Goal: Information Seeking & Learning: Learn about a topic

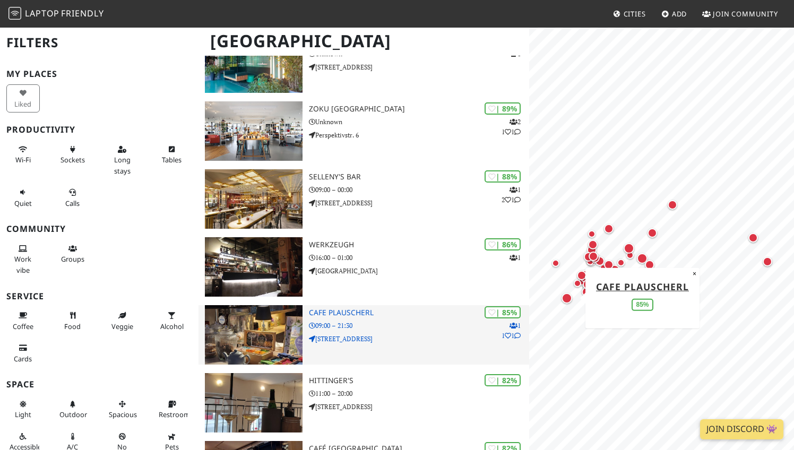
scroll to position [160, 0]
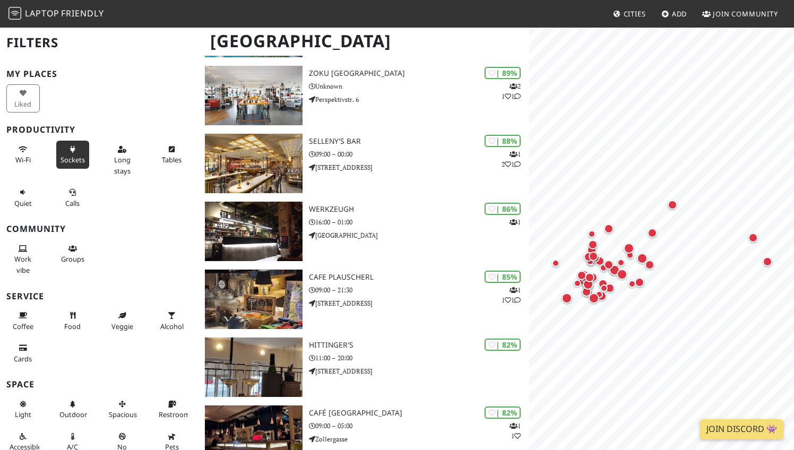
click at [71, 158] on span "Sockets" at bounding box center [73, 160] width 24 height 10
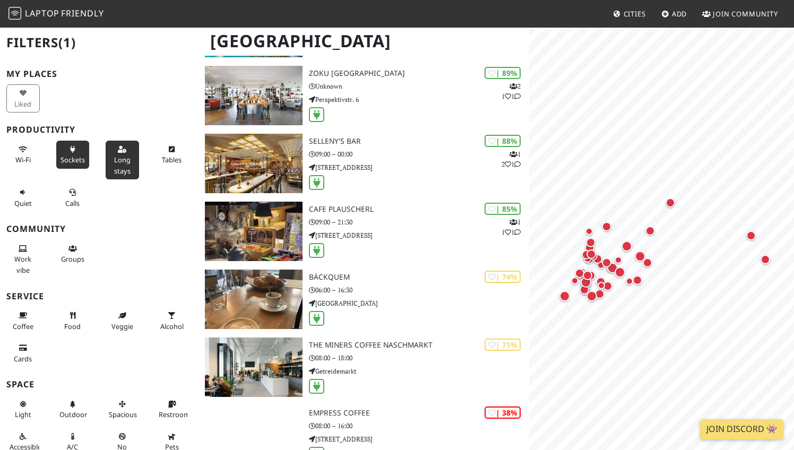
click at [124, 158] on span "Long stays" at bounding box center [122, 165] width 16 height 20
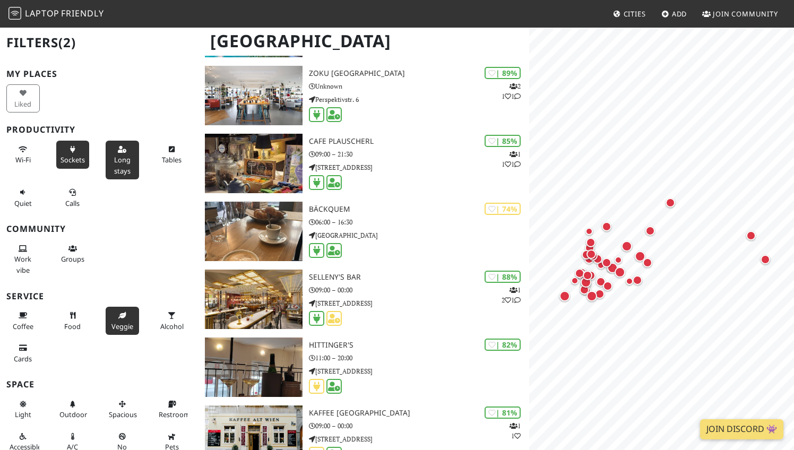
click at [112, 316] on button "Veggie" at bounding box center [122, 321] width 33 height 28
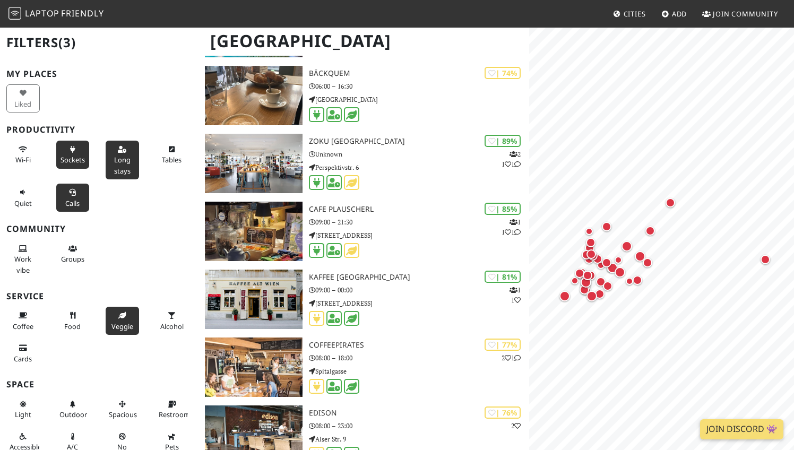
click at [65, 203] on span "Calls" at bounding box center [72, 203] width 14 height 10
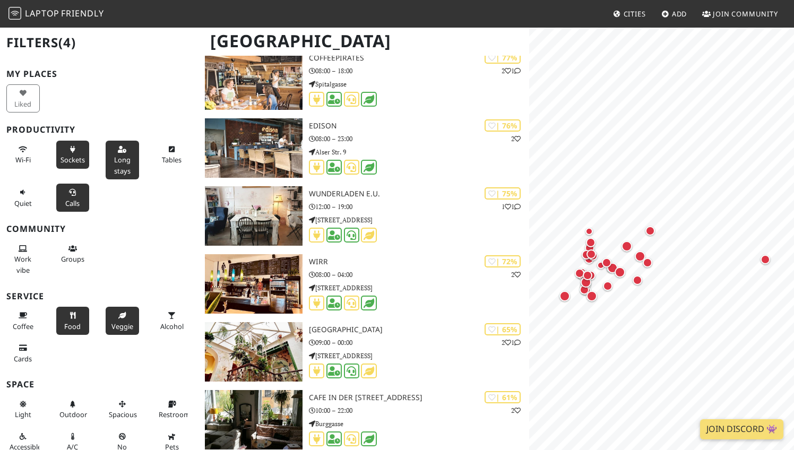
scroll to position [0, 0]
click at [123, 324] on span "Veggie" at bounding box center [122, 327] width 22 height 10
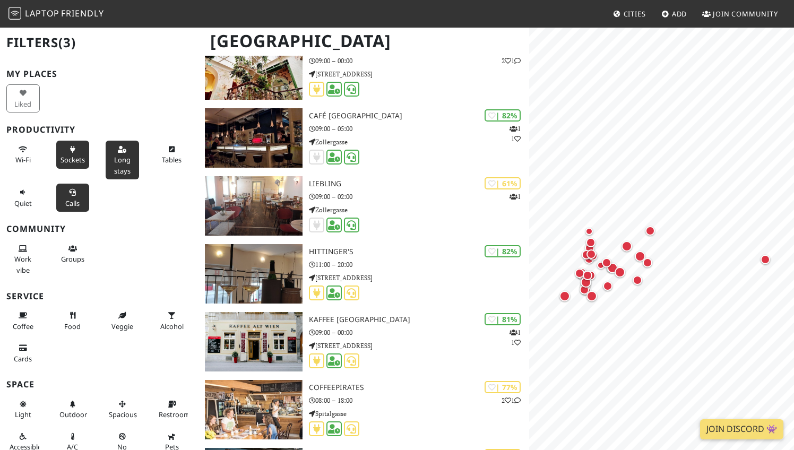
scroll to position [457, 0]
click at [24, 149] on icon at bounding box center [23, 149] width 8 height 7
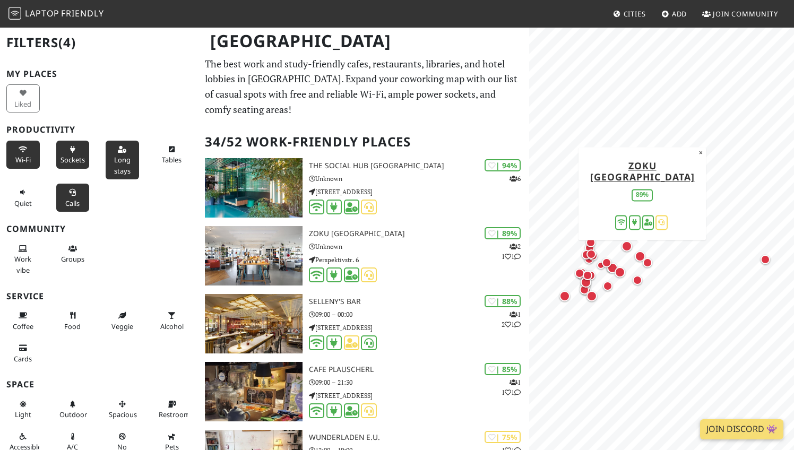
scroll to position [0, 0]
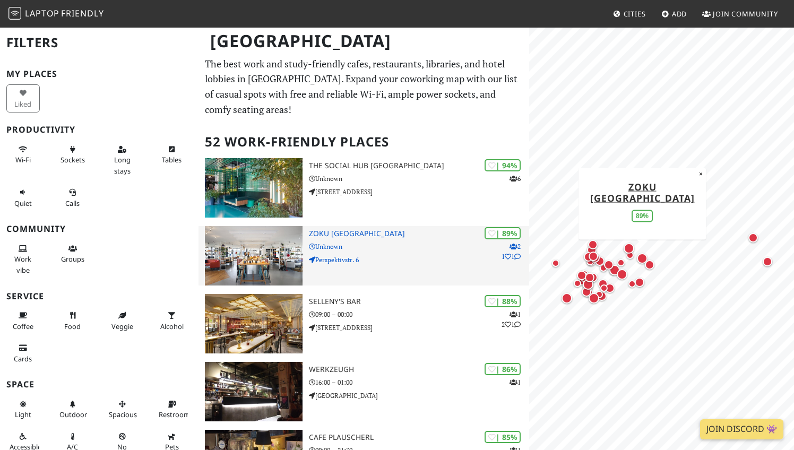
click at [338, 229] on h3 "Zoku [GEOGRAPHIC_DATA]" at bounding box center [419, 233] width 221 height 9
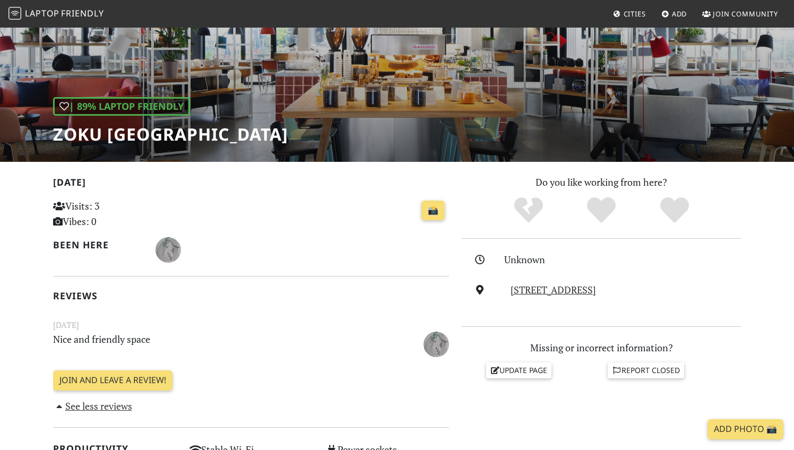
scroll to position [95, 0]
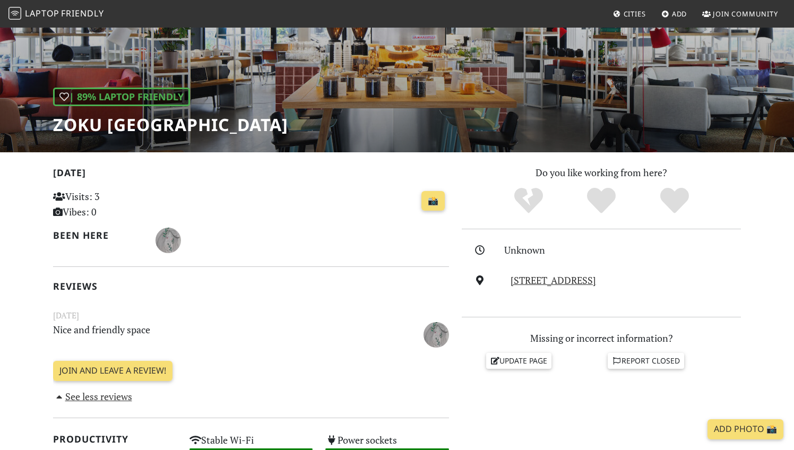
drag, startPoint x: 501, startPoint y: 278, endPoint x: 663, endPoint y: 278, distance: 162.4
click at [663, 278] on div "Perspektivstr. 6, 1020, Vienna" at bounding box center [601, 280] width 292 height 15
copy div "Perspektivstr. 6, 1020, Vienna"
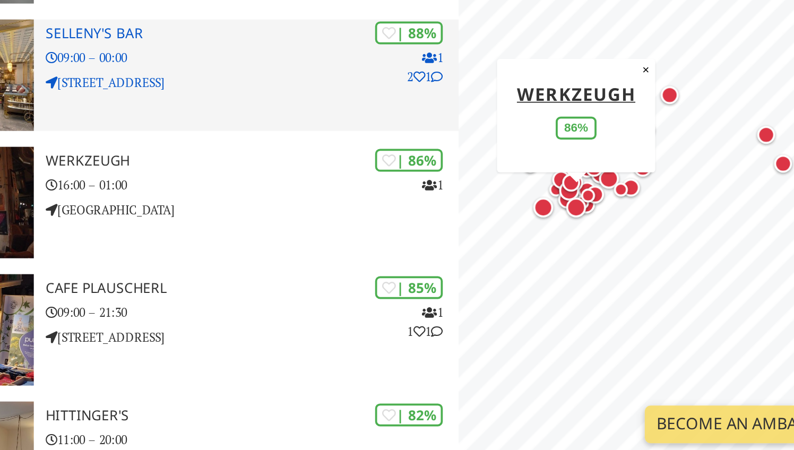
scroll to position [200, 0]
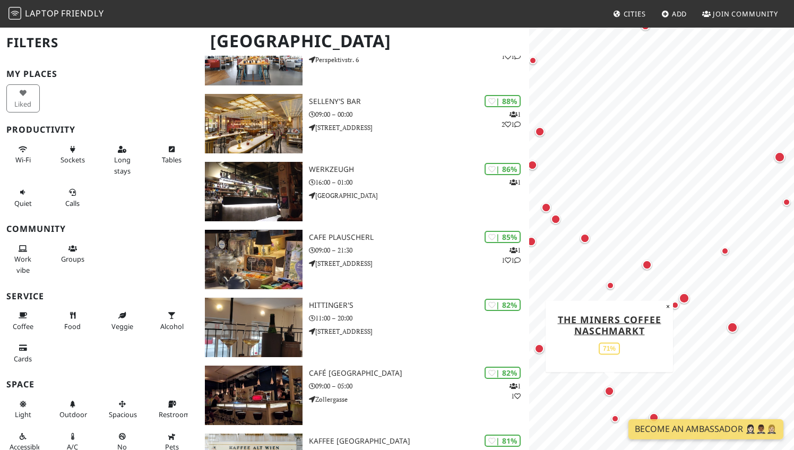
click at [611, 389] on div "Map marker" at bounding box center [609, 391] width 10 height 10
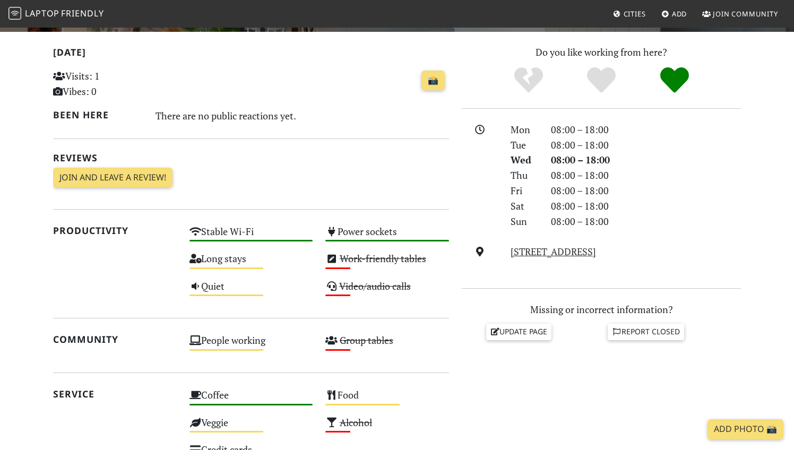
scroll to position [216, 0]
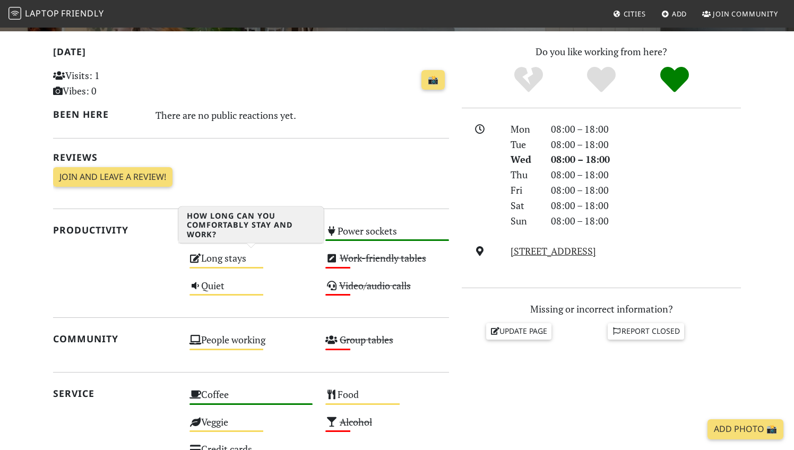
click at [211, 258] on div "Long stays Medium" at bounding box center [251, 262] width 136 height 27
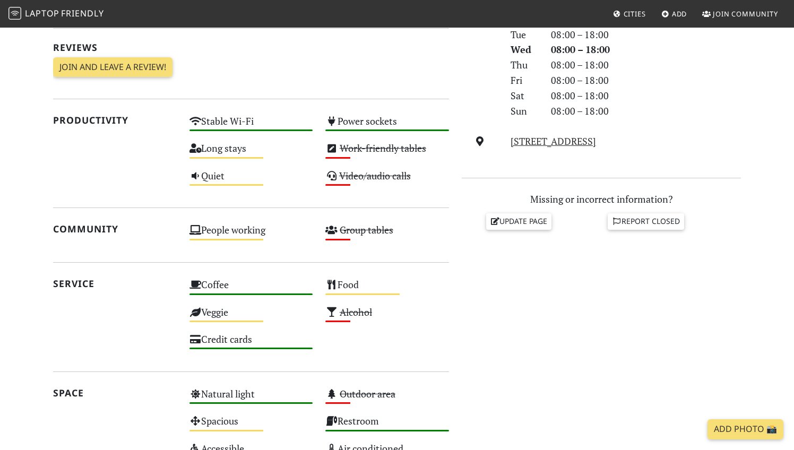
scroll to position [324, 0]
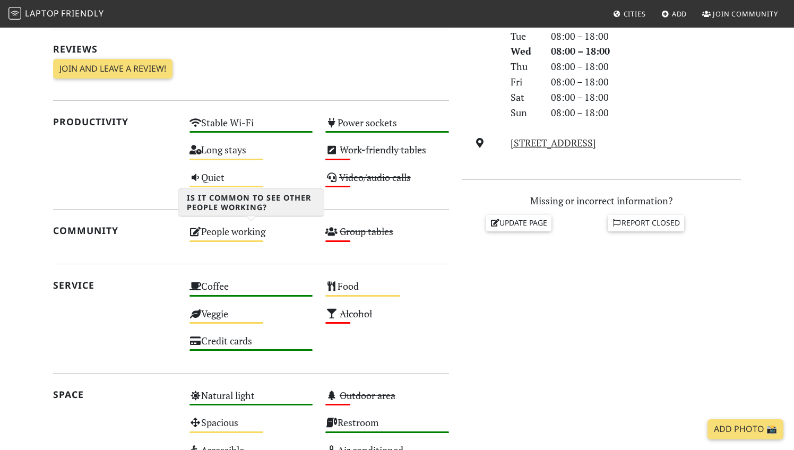
click at [229, 234] on div "People working Medium" at bounding box center [251, 236] width 136 height 27
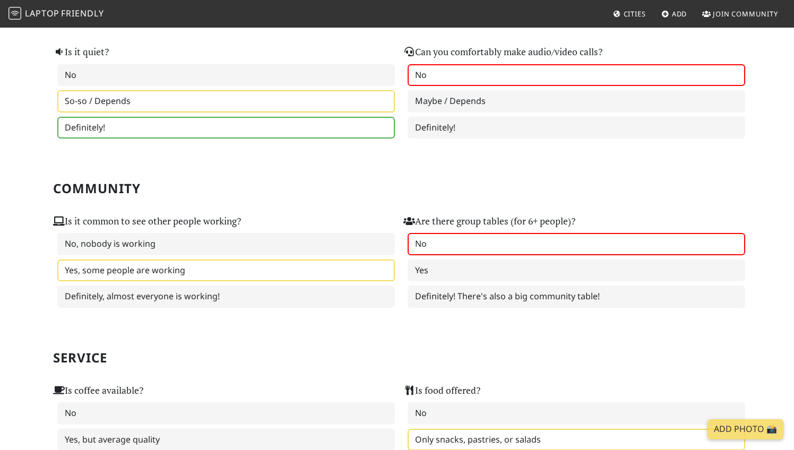
scroll to position [349, 0]
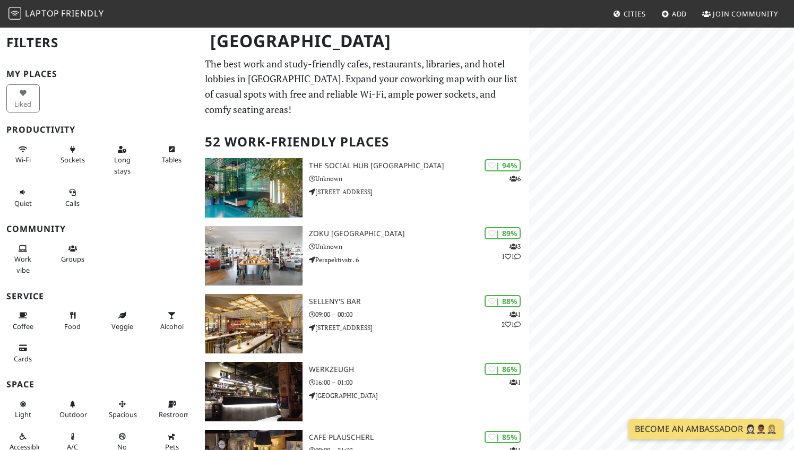
scroll to position [200, 0]
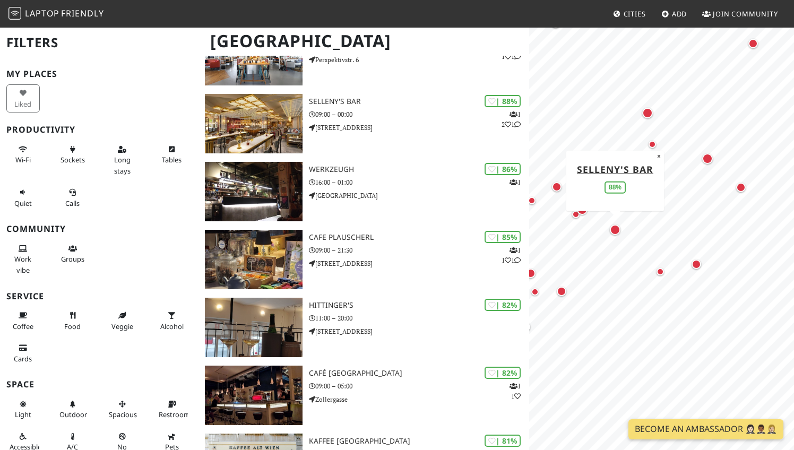
click at [617, 232] on div "Map marker" at bounding box center [615, 229] width 11 height 11
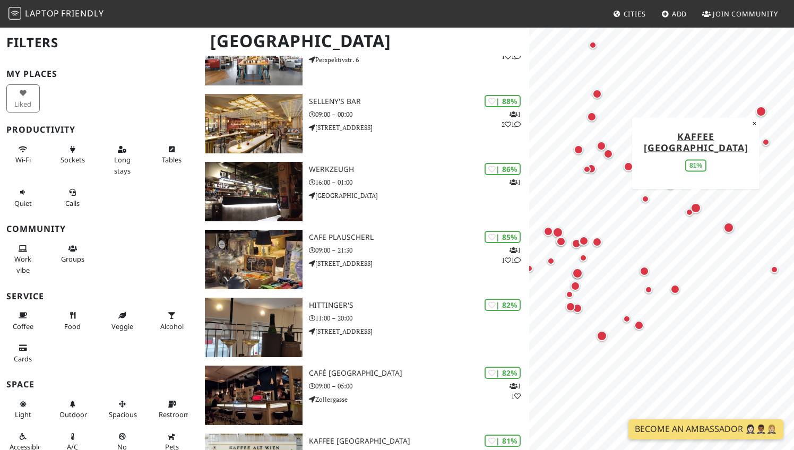
click at [696, 209] on div "Map marker" at bounding box center [695, 208] width 11 height 11
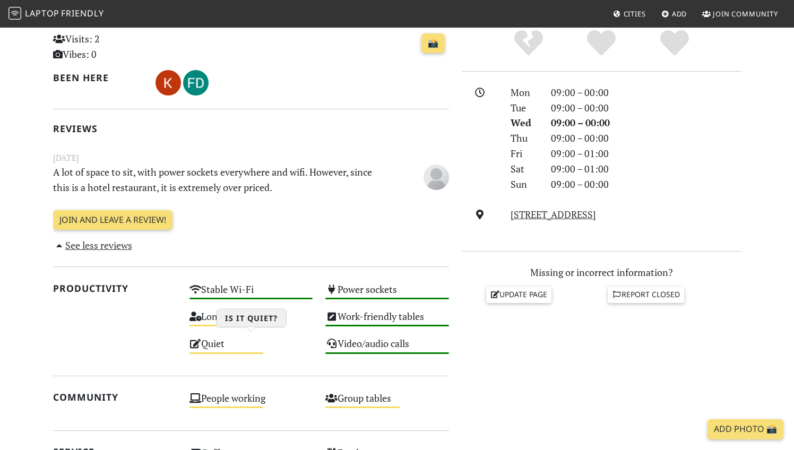
scroll to position [253, 0]
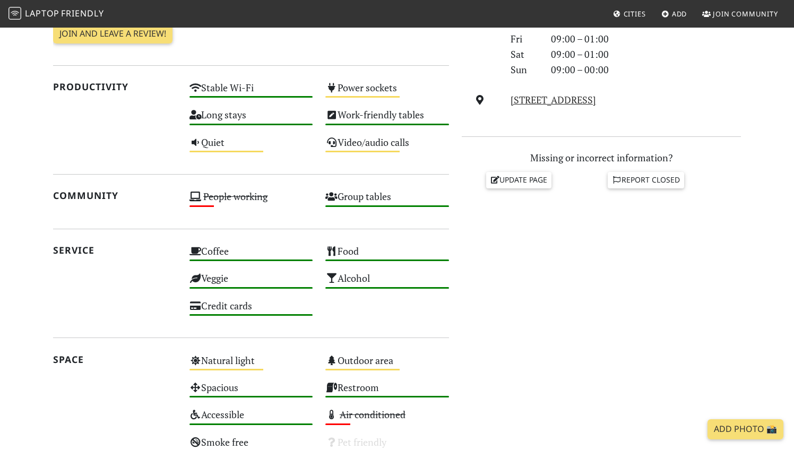
scroll to position [382, 0]
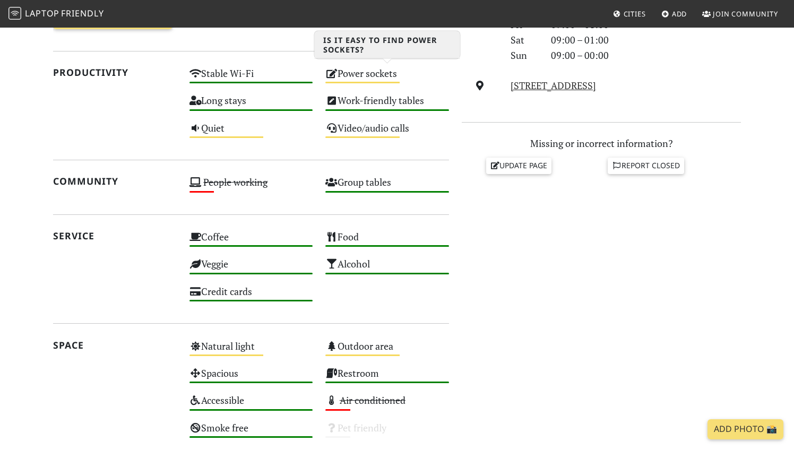
click at [358, 69] on div "Power sockets Medium" at bounding box center [387, 78] width 136 height 27
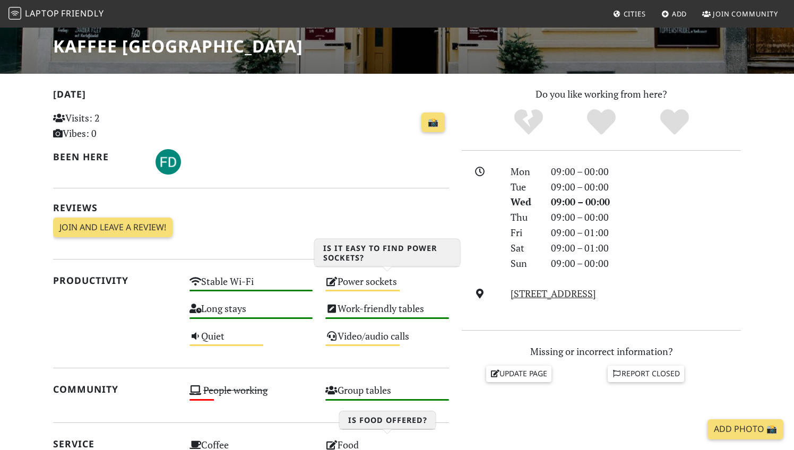
scroll to position [56, 0]
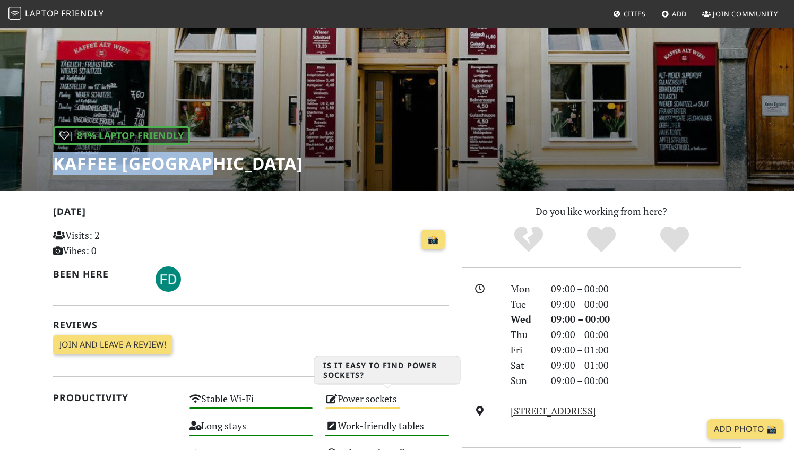
drag, startPoint x: 54, startPoint y: 161, endPoint x: 207, endPoint y: 169, distance: 153.6
click at [207, 169] on h1 "Kaffee [GEOGRAPHIC_DATA]" at bounding box center [178, 163] width 250 height 20
copy h1 "Kaffee [GEOGRAPHIC_DATA]"
